Goal: Information Seeking & Learning: Learn about a topic

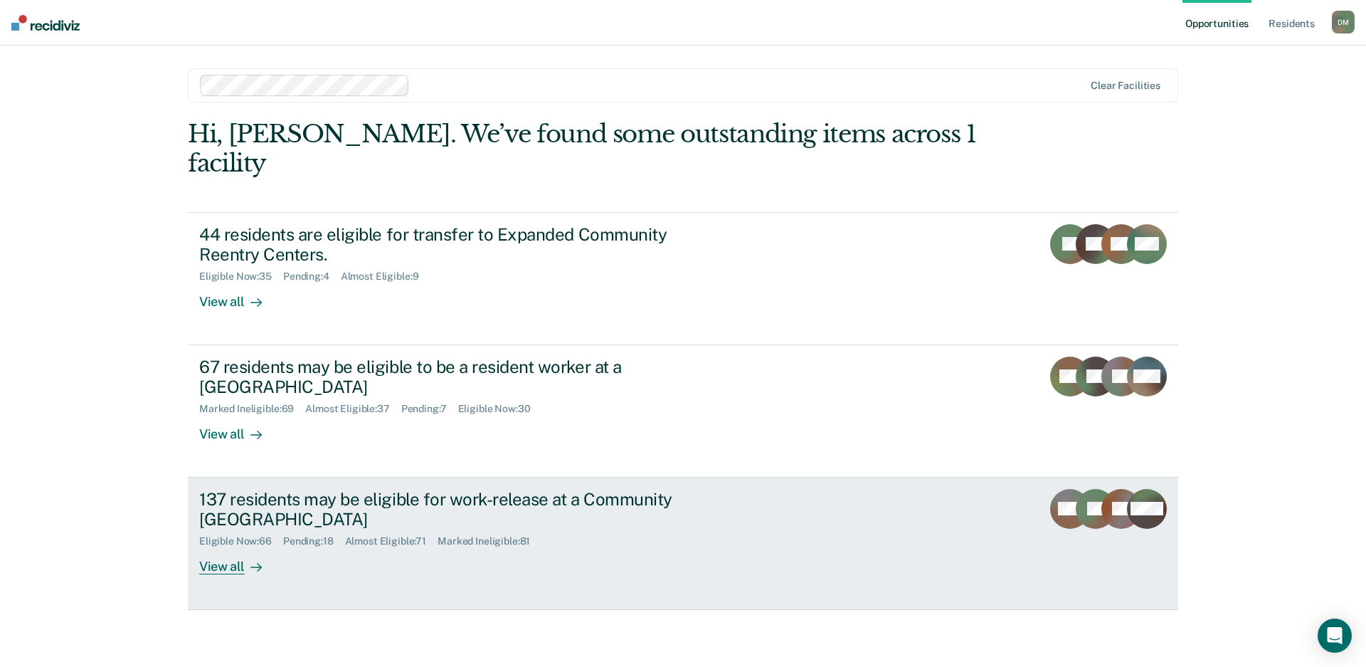
click at [1000, 512] on link "137 residents may be eligible for work-release at a Community Reentry Center El…" at bounding box center [683, 543] width 990 height 132
click at [865, 486] on link "137 residents may be eligible for work-release at a Community Reentry Center El…" at bounding box center [683, 543] width 990 height 132
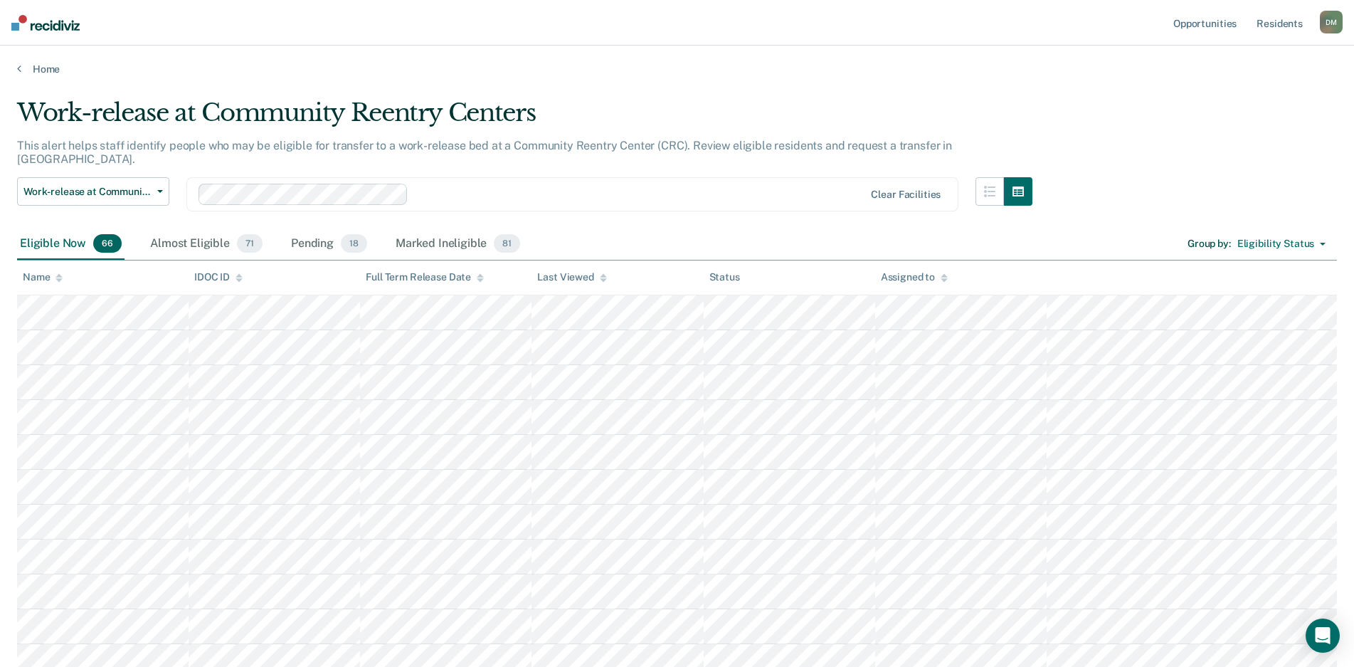
click at [603, 280] on icon at bounding box center [603, 280] width 7 height 4
click at [601, 280] on icon at bounding box center [603, 280] width 7 height 4
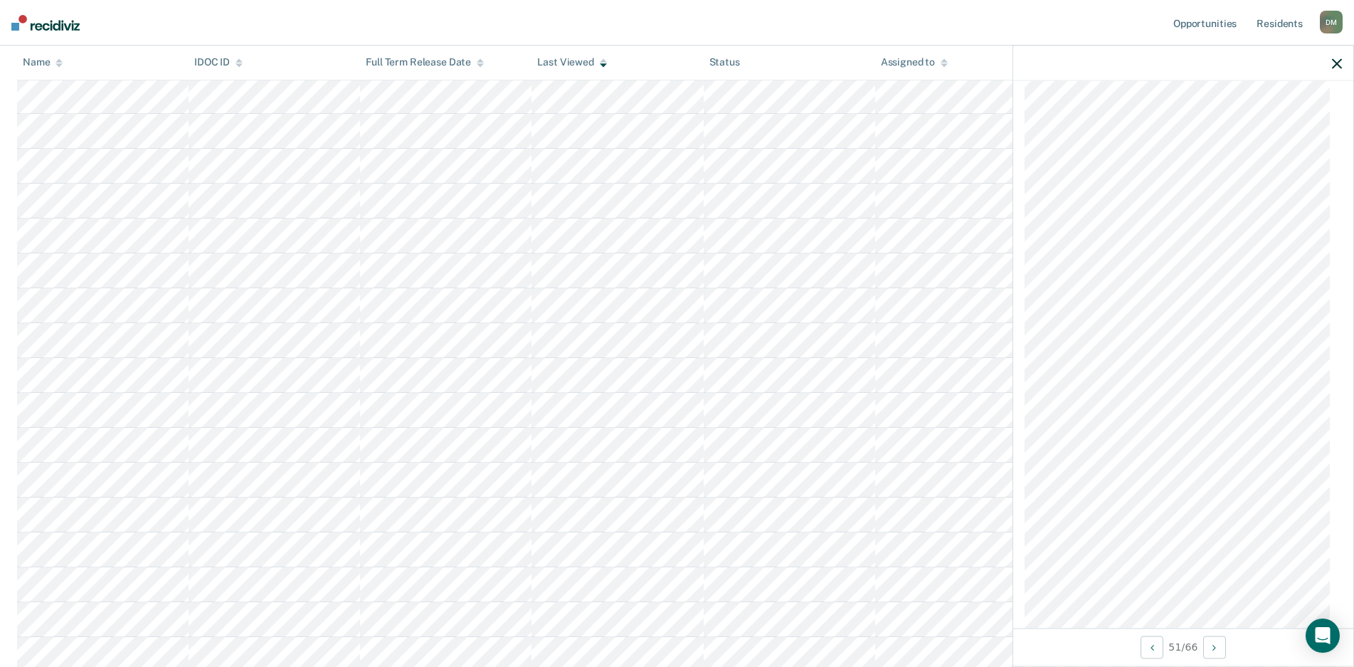
scroll to position [1067, 0]
click at [1337, 68] on icon "button" at bounding box center [1337, 63] width 10 height 10
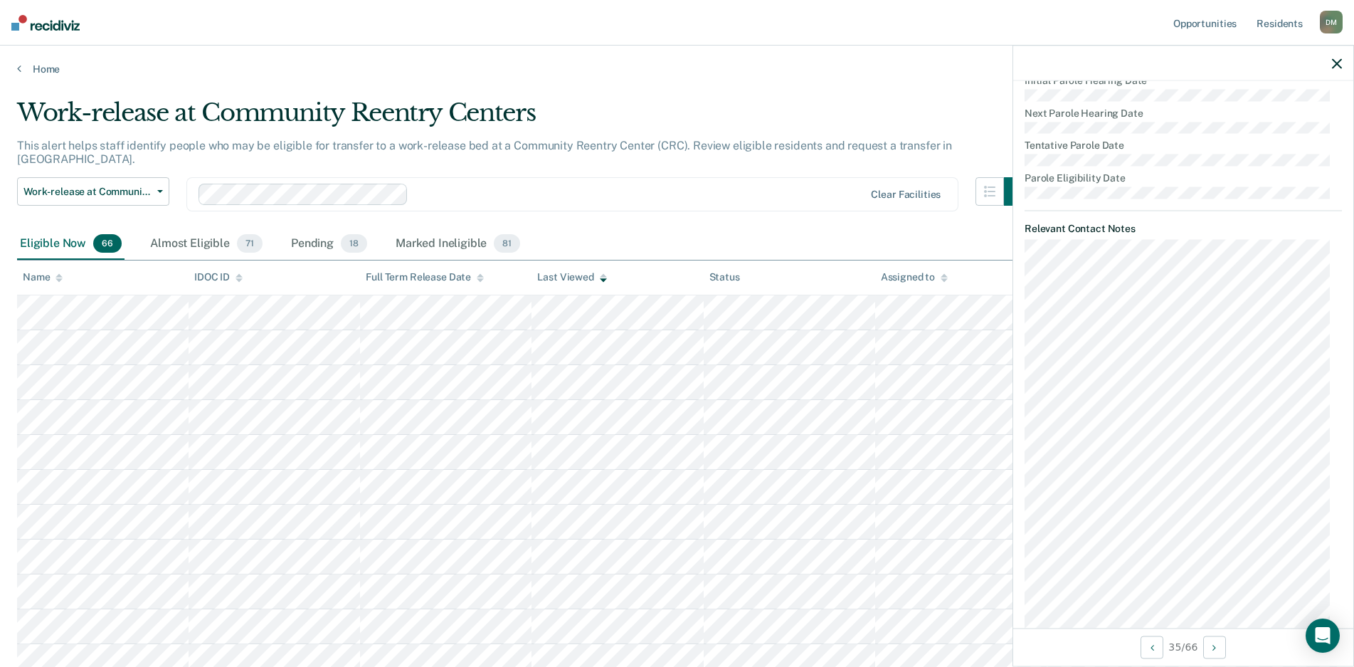
scroll to position [573, 0]
click at [1335, 63] on icon "button" at bounding box center [1337, 63] width 10 height 10
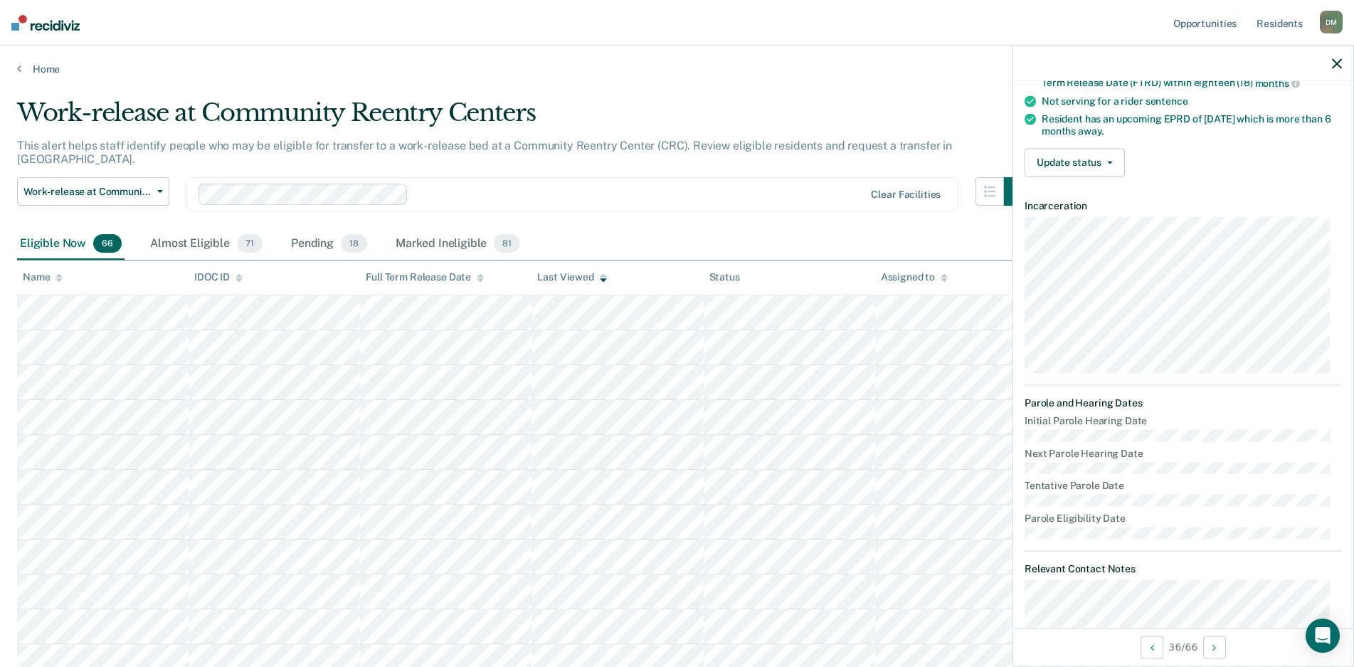
scroll to position [289, 0]
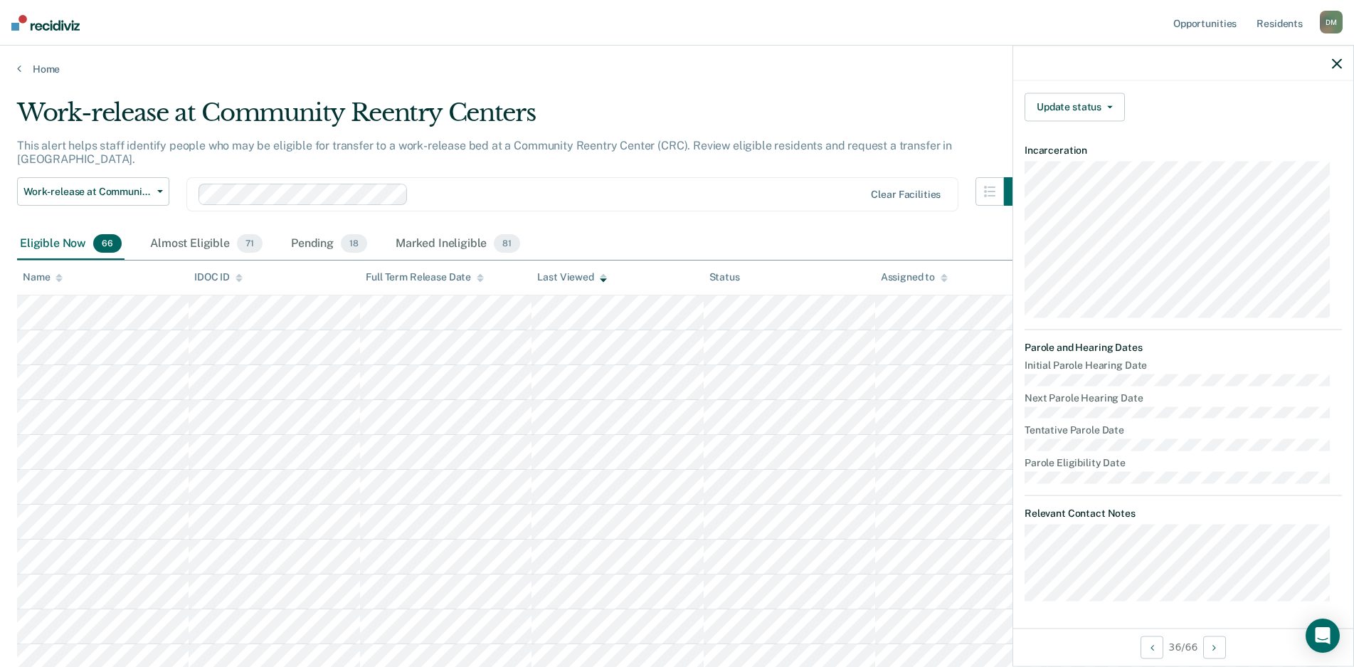
click at [1343, 64] on div at bounding box center [1183, 64] width 340 height 36
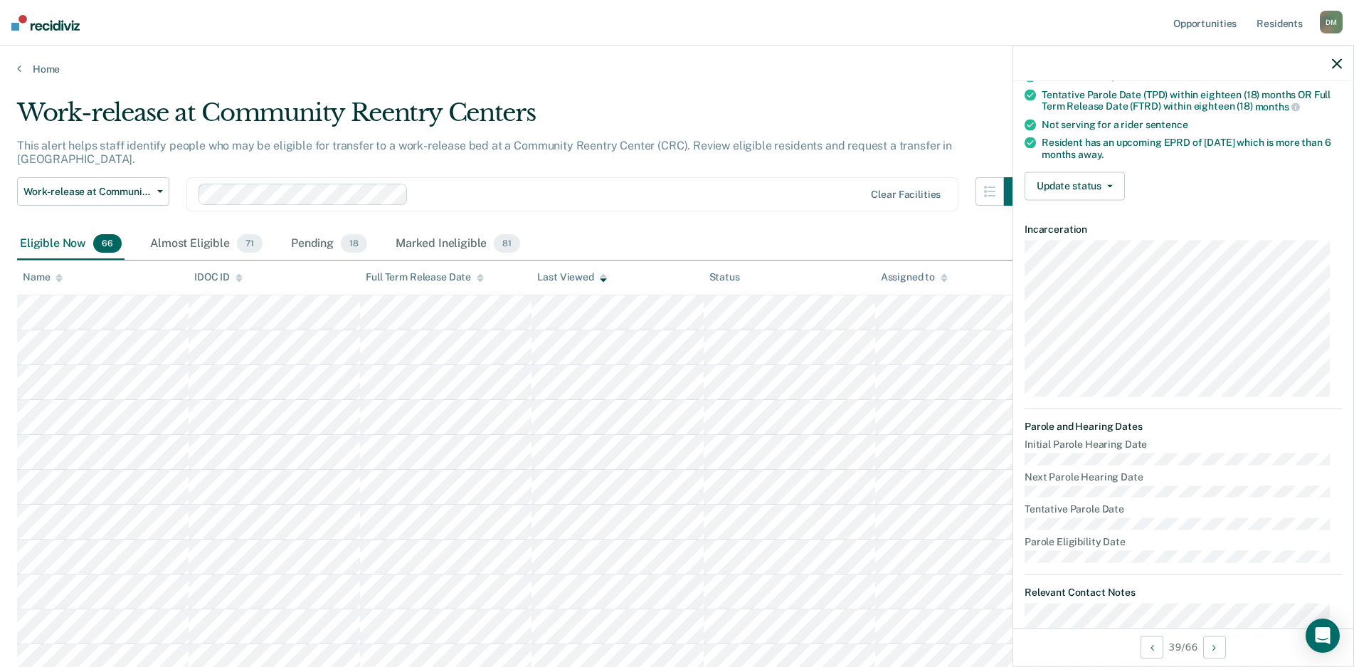
scroll to position [0, 0]
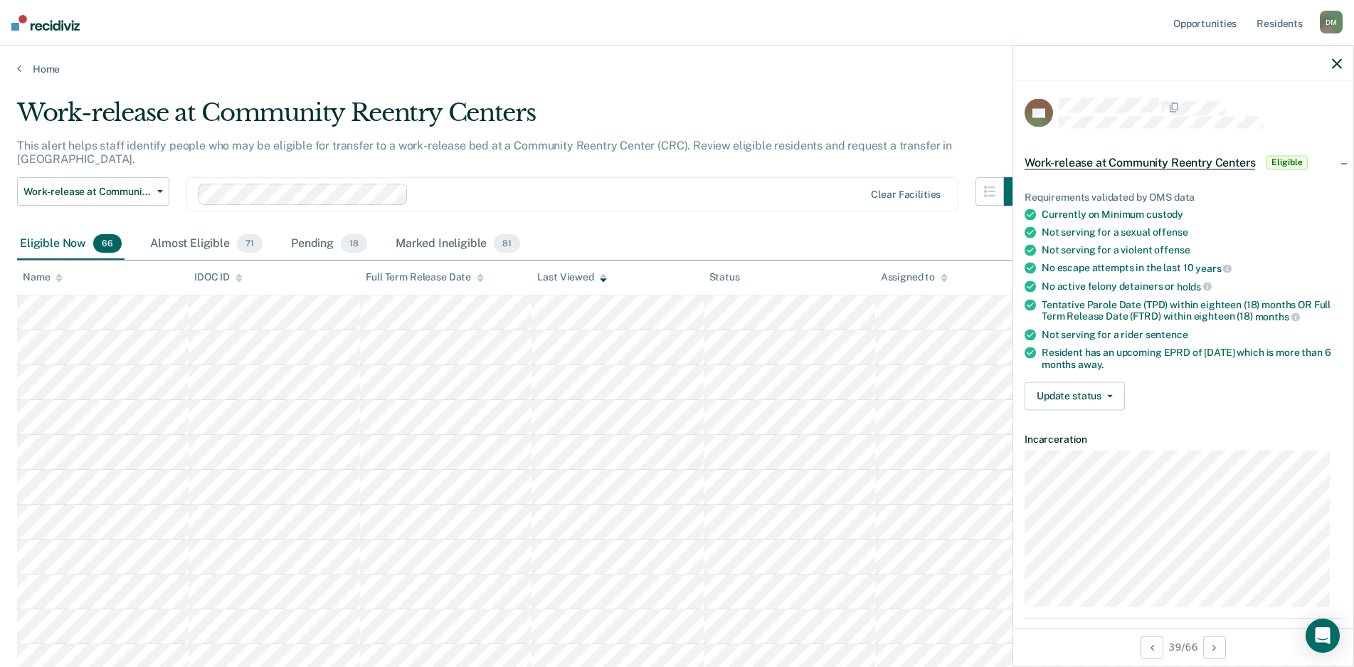
click at [1342, 64] on div at bounding box center [1183, 64] width 340 height 36
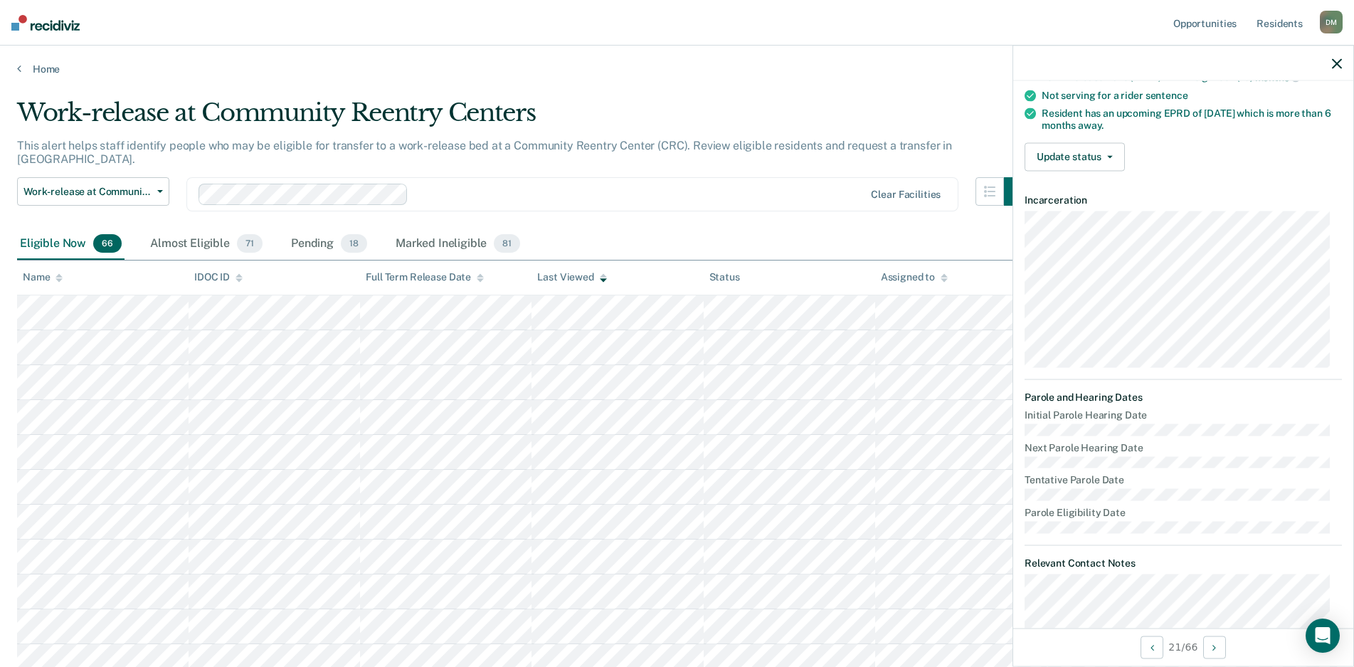
scroll to position [277, 0]
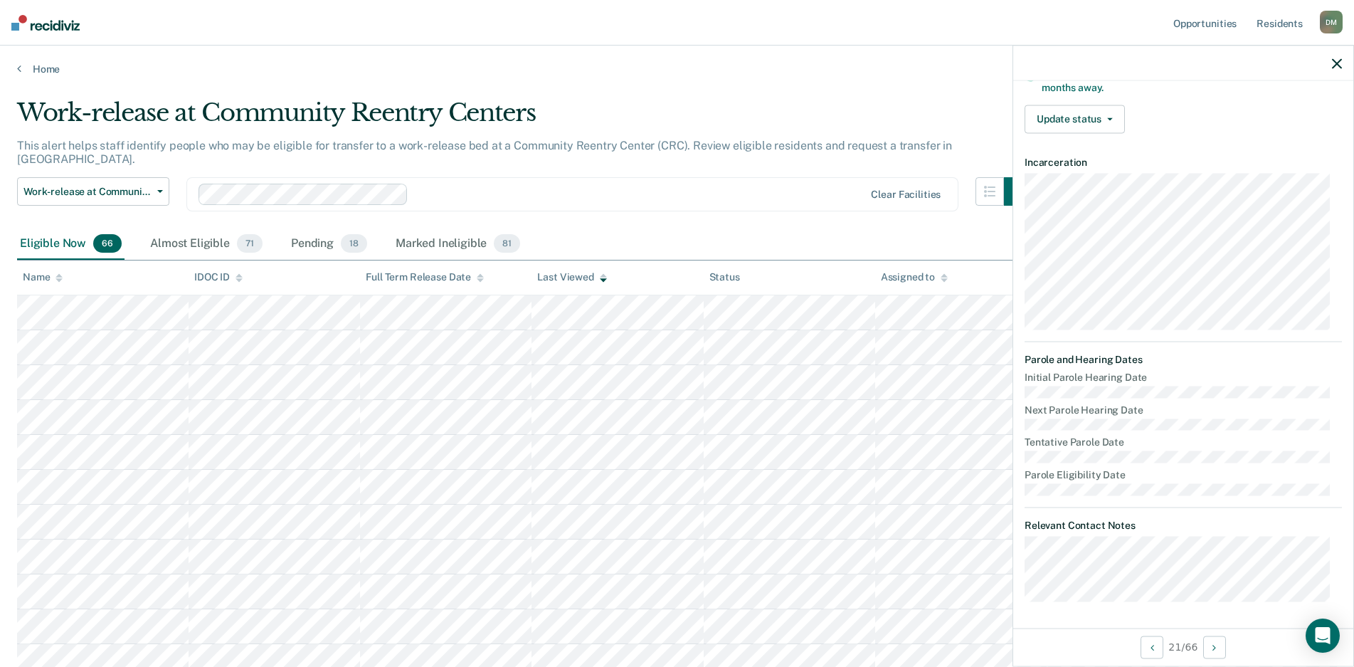
click at [1333, 64] on icon "button" at bounding box center [1337, 63] width 10 height 10
click at [1337, 61] on icon "button" at bounding box center [1337, 63] width 10 height 10
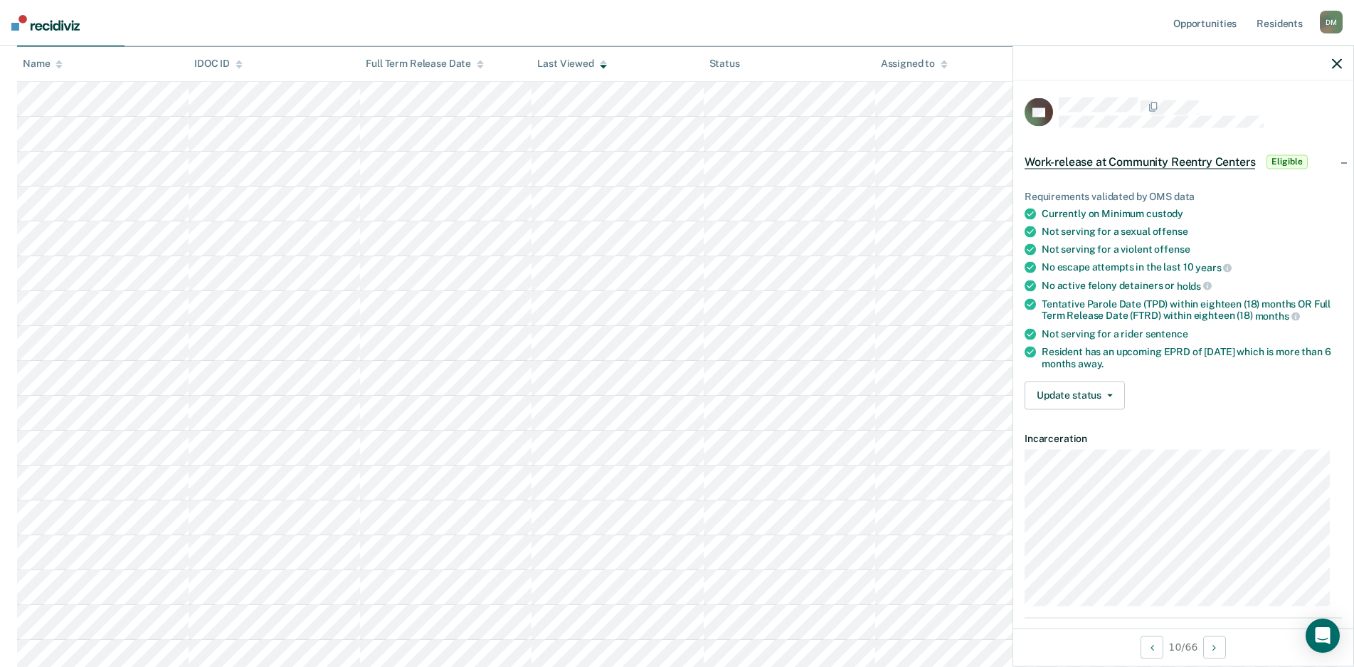
scroll to position [0, 0]
click at [1335, 66] on icon "button" at bounding box center [1337, 63] width 10 height 10
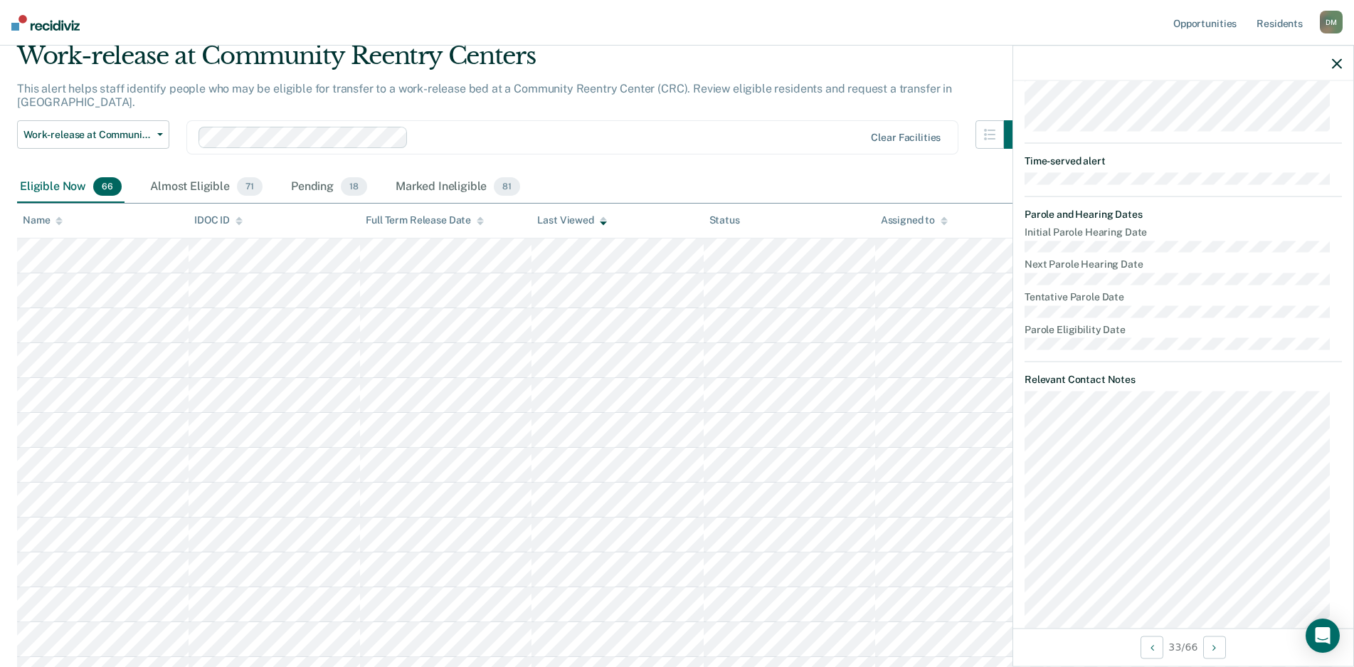
scroll to position [546, 0]
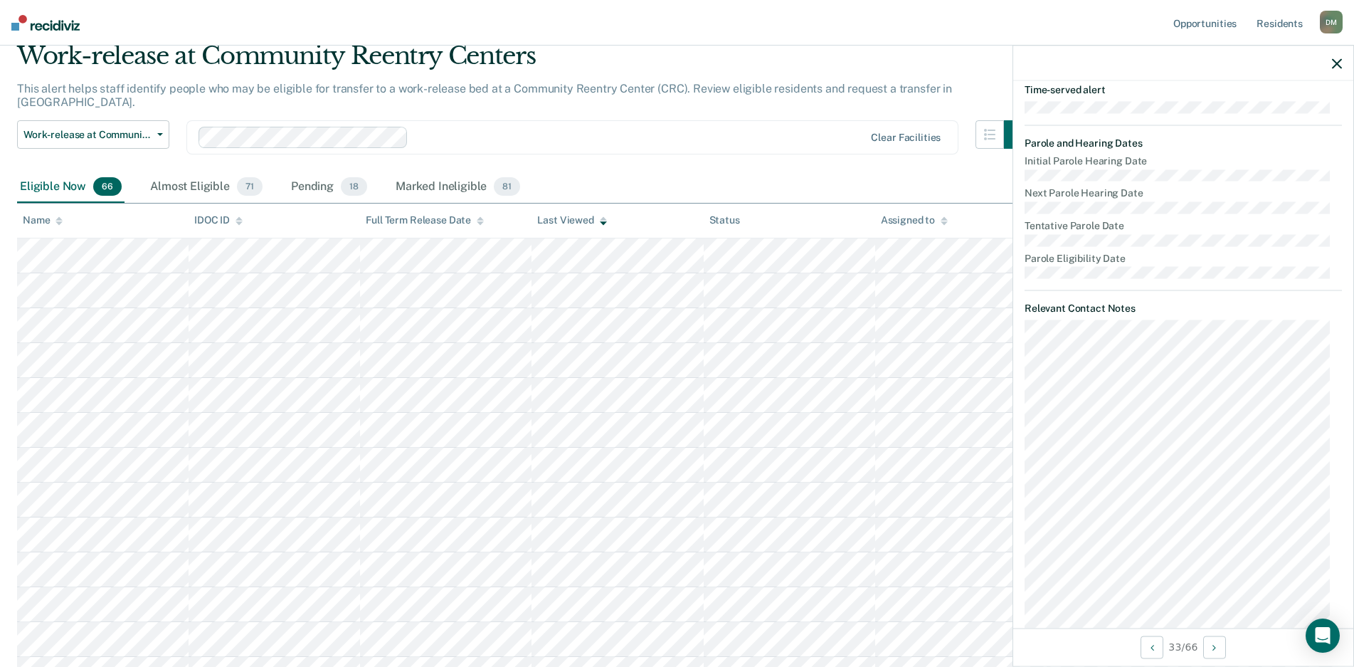
click at [1336, 62] on icon "button" at bounding box center [1337, 63] width 10 height 10
